Goal: Book appointment/travel/reservation

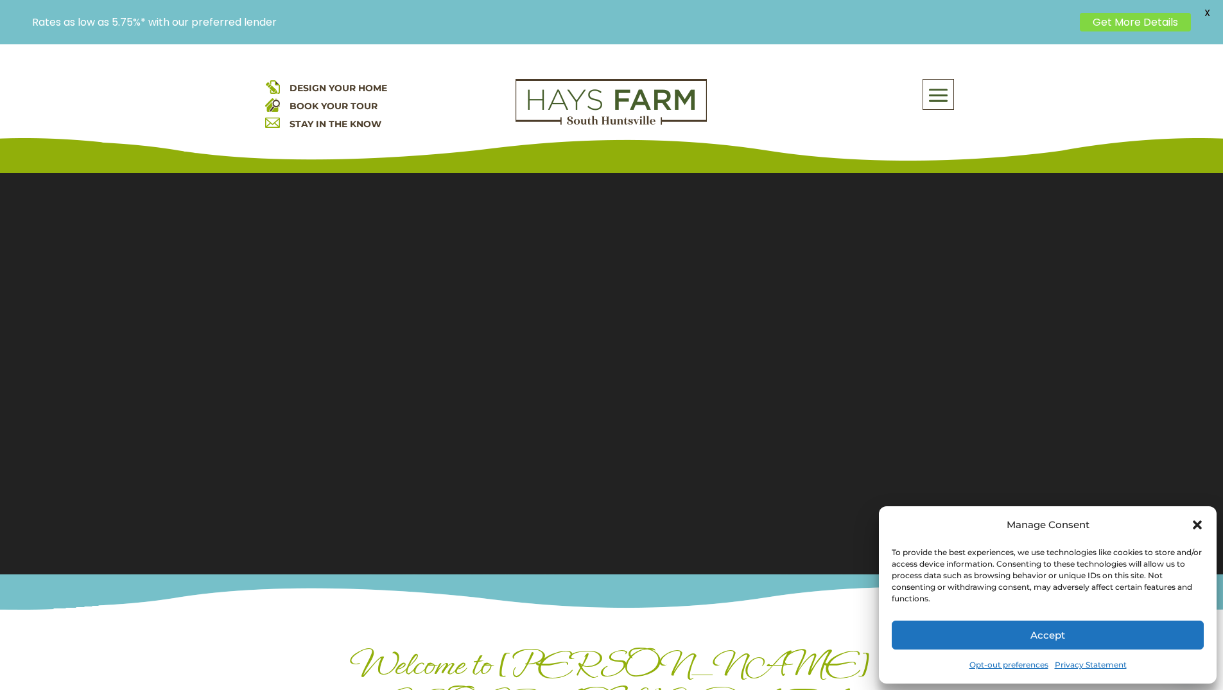
click at [1139, 644] on button "Accept" at bounding box center [1048, 634] width 312 height 29
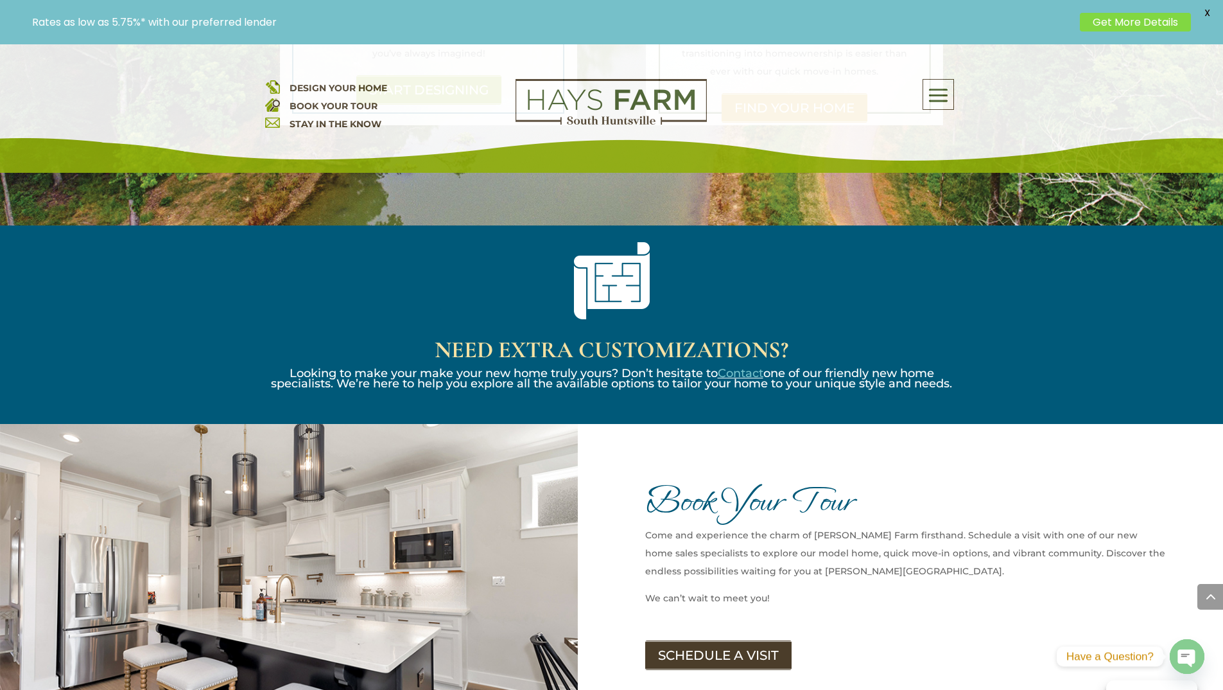
scroll to position [1670, 0]
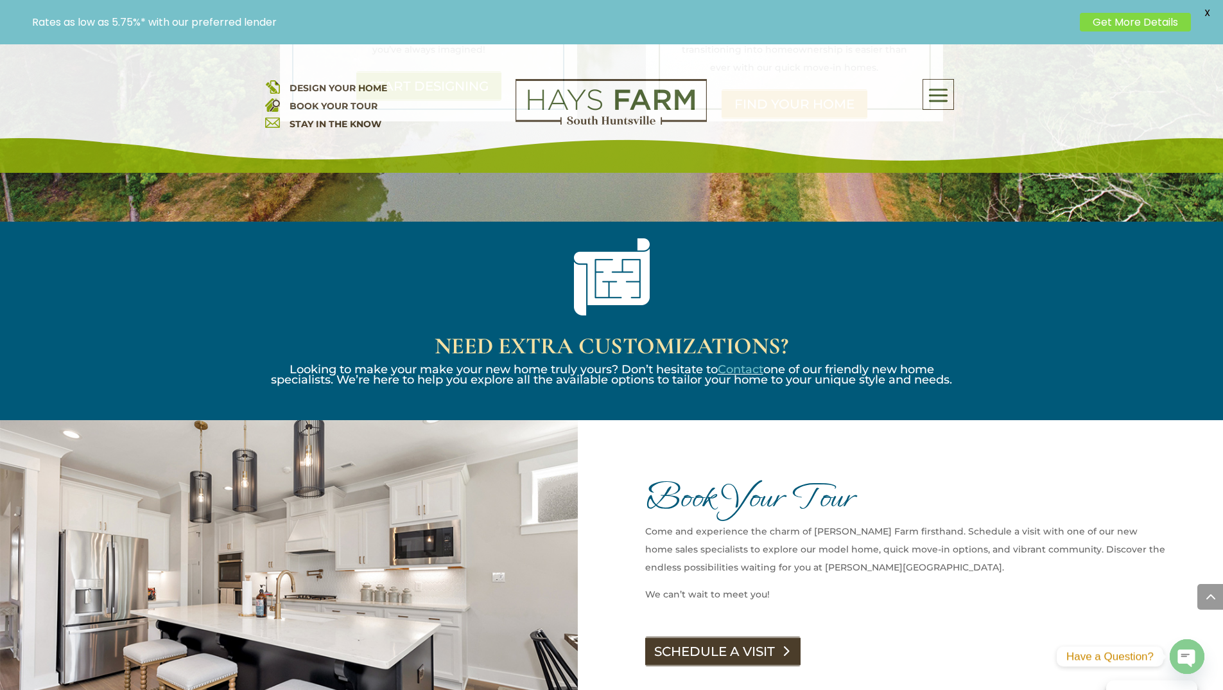
click at [697, 636] on link "SCHEDULE A VISIT" at bounding box center [722, 651] width 155 height 30
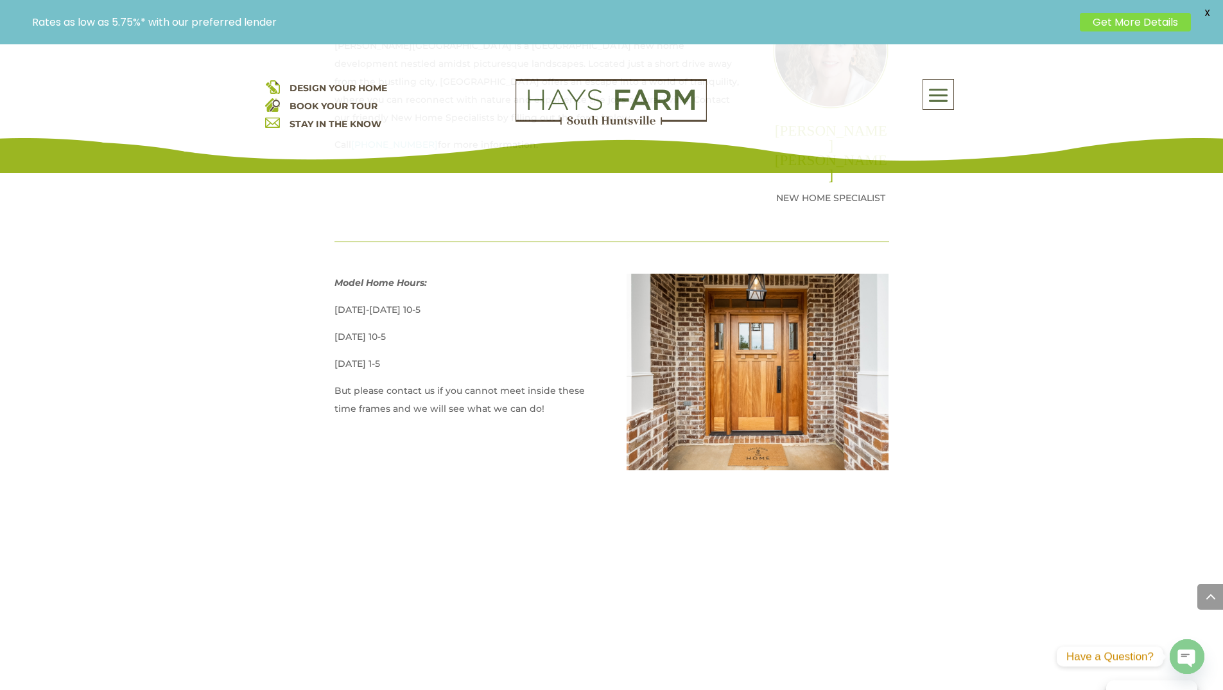
scroll to position [706, 0]
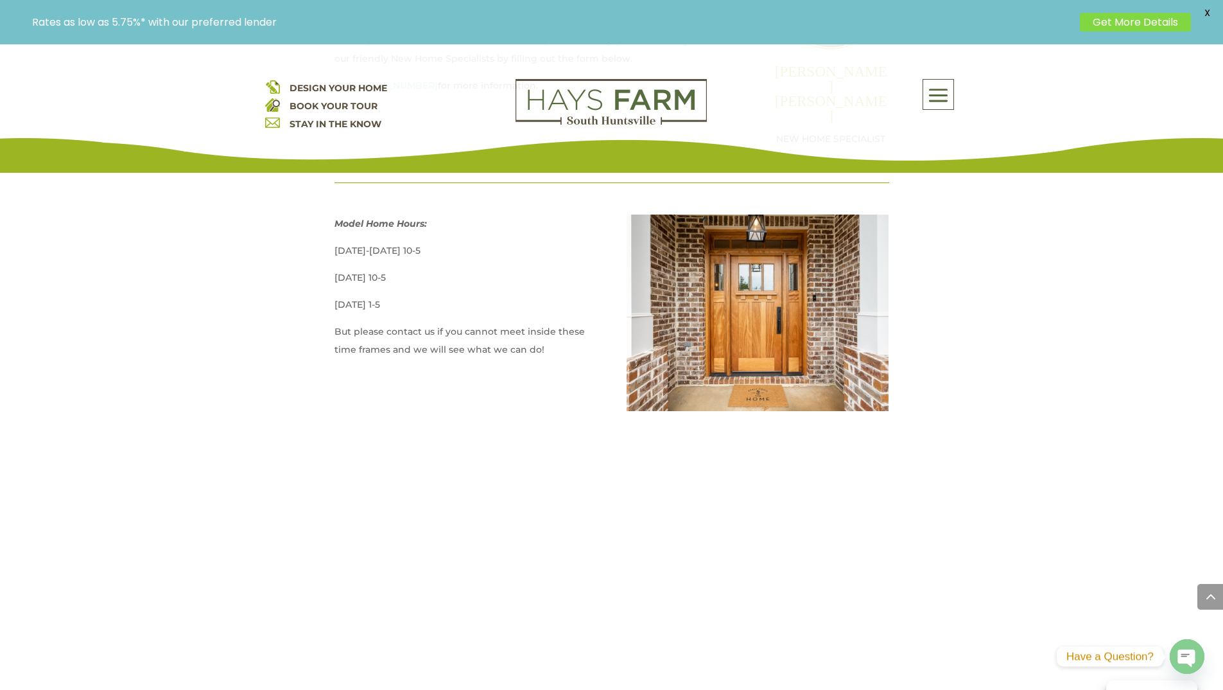
click at [396, 88] on p "DESIGN YOUR HOME BOOK YOUR TOUR STAY IN THE KNOW" at bounding box center [380, 106] width 231 height 54
click at [405, 85] on p "DESIGN YOUR HOME BOOK YOUR TOUR STAY IN THE KNOW" at bounding box center [380, 106] width 231 height 54
click at [372, 87] on span "DESIGN YOUR HOME" at bounding box center [339, 88] width 98 height 12
